Goal: Use online tool/utility: Use online tool/utility

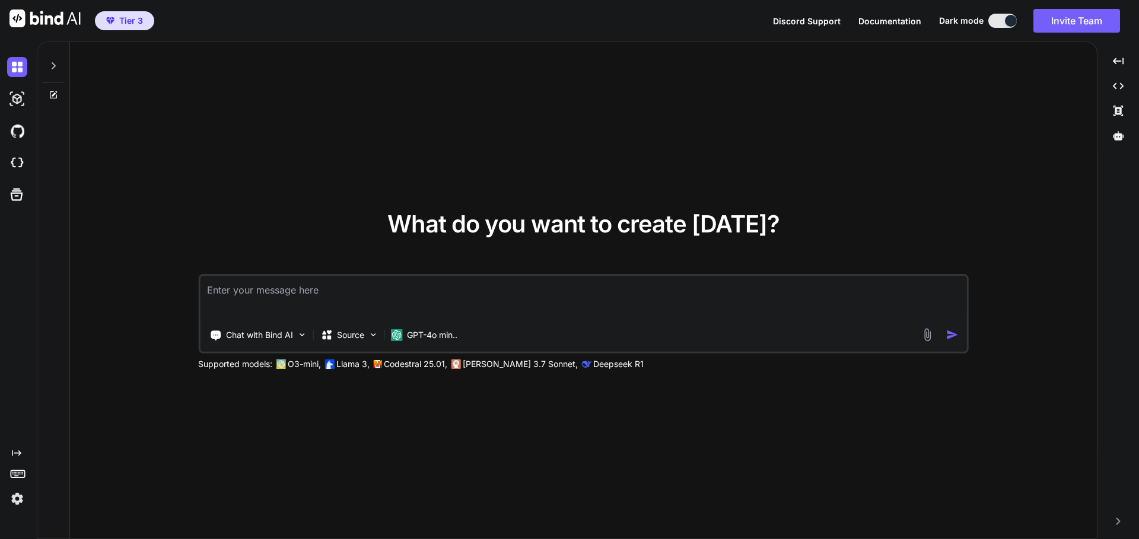
type textarea "x"
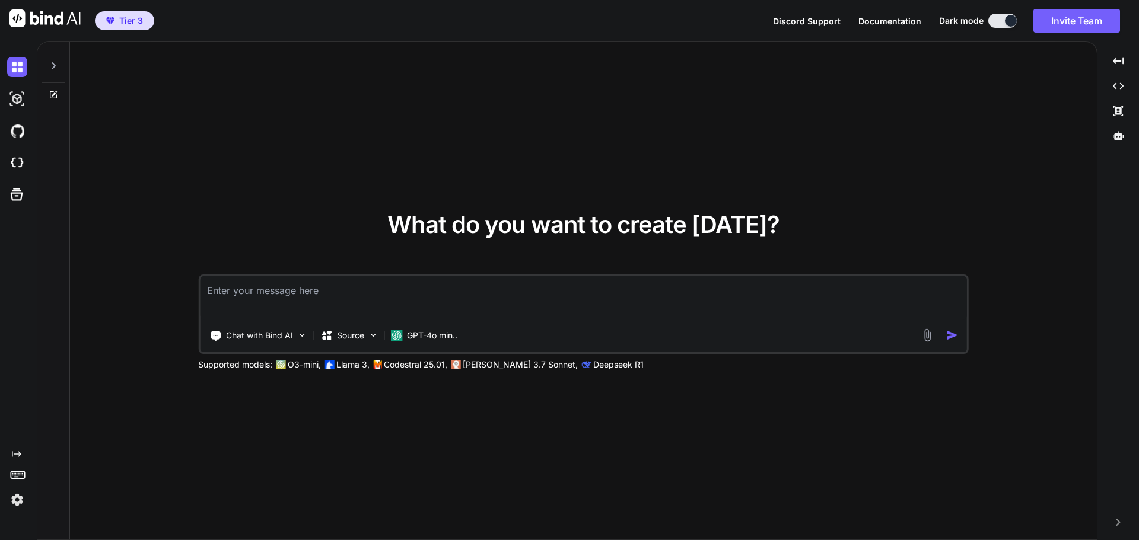
type textarea "x"
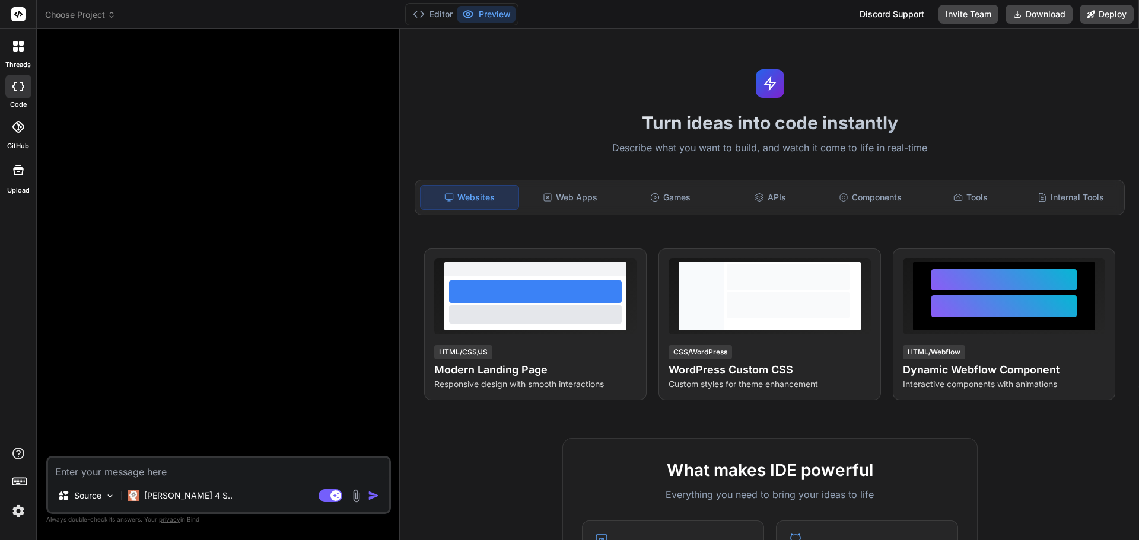
type textarea "x"
